Goal: Information Seeking & Learning: Learn about a topic

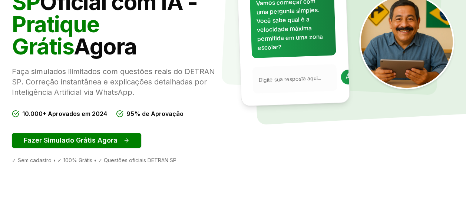
scroll to position [124, 0]
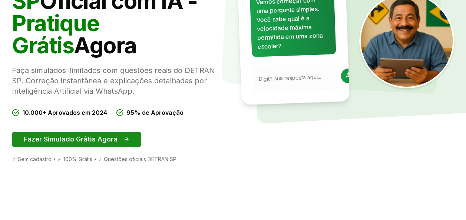
click at [94, 140] on button "Fazer Simulado Grátis Agora" at bounding box center [76, 139] width 129 height 15
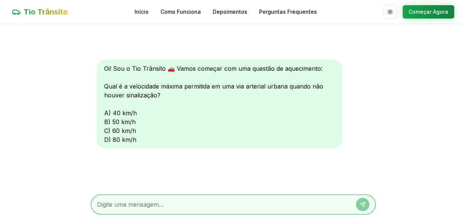
click at [213, 96] on div "Oi! Sou o Tio Trânsito 🚗 Vamos começar com uma questão de aquecimento: Qual é a…" at bounding box center [220, 104] width 246 height 89
click at [104, 131] on div "Oi! Sou o Tio Trânsito 🚗 Vamos começar com uma questão de aquecimento: Qual é a…" at bounding box center [220, 104] width 246 height 89
click at [107, 131] on div "Oi! Sou o Tio Trânsito 🚗 Vamos começar com uma questão de aquecimento: Qual é a…" at bounding box center [220, 104] width 246 height 89
click at [134, 131] on div "Oi! Sou o Tio Trânsito 🚗 Vamos começar com uma questão de aquecimento: Qual é a…" at bounding box center [220, 104] width 246 height 89
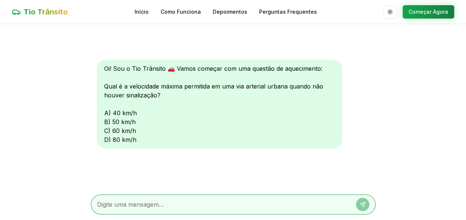
click at [116, 131] on div "Oi! Sou o Tio Trânsito 🚗 Vamos começar com uma questão de aquecimento: Qual é a…" at bounding box center [220, 104] width 246 height 89
click at [435, 13] on button "Começar Agora" at bounding box center [429, 11] width 52 height 13
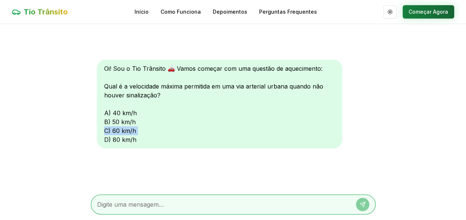
click at [435, 13] on button "Começar Agora" at bounding box center [429, 11] width 52 height 13
click at [420, 10] on button "Começar Agora" at bounding box center [429, 11] width 52 height 13
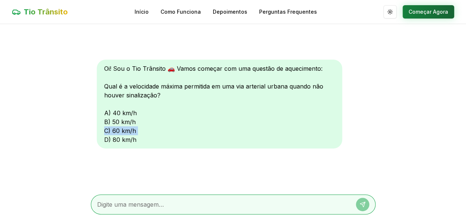
click at [420, 10] on button "Começar Agora" at bounding box center [429, 11] width 52 height 13
drag, startPoint x: 420, startPoint y: 10, endPoint x: 395, endPoint y: 40, distance: 38.9
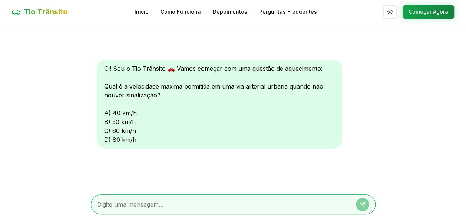
click at [395, 40] on main "Oi! Sou o Tio Trânsito 🚗 Vamos começar com uma questão de aquecimento: Qual é a…" at bounding box center [233, 122] width 466 height 197
click at [106, 141] on div "Oi! Sou o Tio Trânsito 🚗 Vamos começar com uma questão de aquecimento: Qual é a…" at bounding box center [220, 104] width 246 height 89
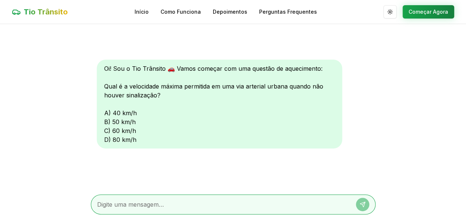
drag, startPoint x: 106, startPoint y: 141, endPoint x: 172, endPoint y: 141, distance: 66.0
click at [172, 141] on div "Oi! Sou o Tio Trânsito 🚗 Vamos começar com uma questão de aquecimento: Qual é a…" at bounding box center [220, 104] width 246 height 89
click at [105, 205] on textarea at bounding box center [222, 204] width 251 height 9
type textarea "dswearsx"
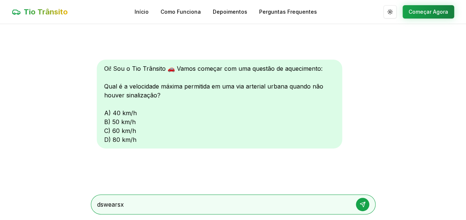
click at [361, 202] on icon at bounding box center [363, 205] width 6 height 6
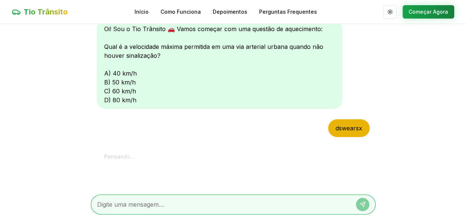
scroll to position [68, 0]
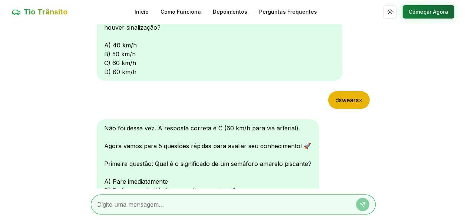
click at [424, 11] on button "Começar Agora" at bounding box center [429, 11] width 52 height 13
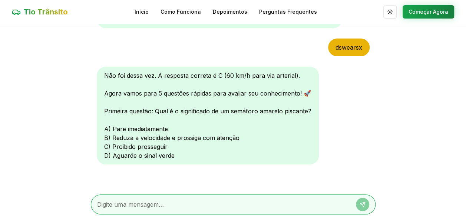
scroll to position [121, 0]
